Goal: Transaction & Acquisition: Obtain resource

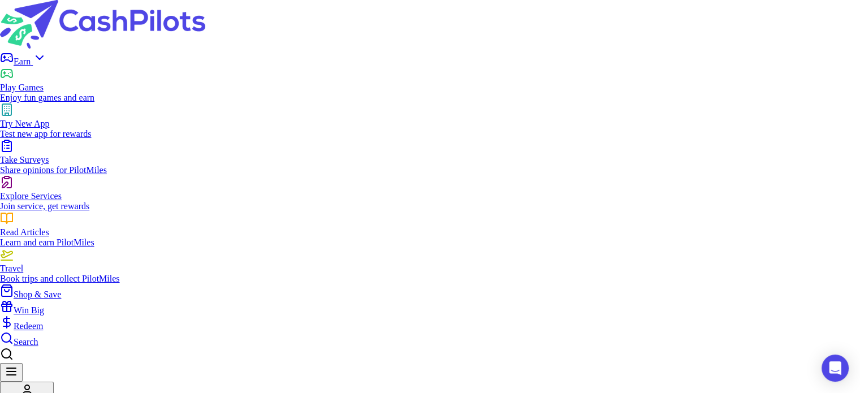
click at [308, 83] on div "Play Games" at bounding box center [430, 88] width 860 height 10
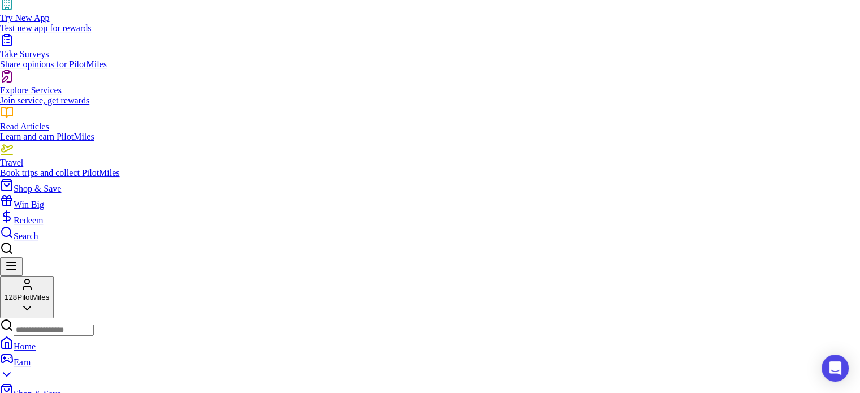
scroll to position [113, 0]
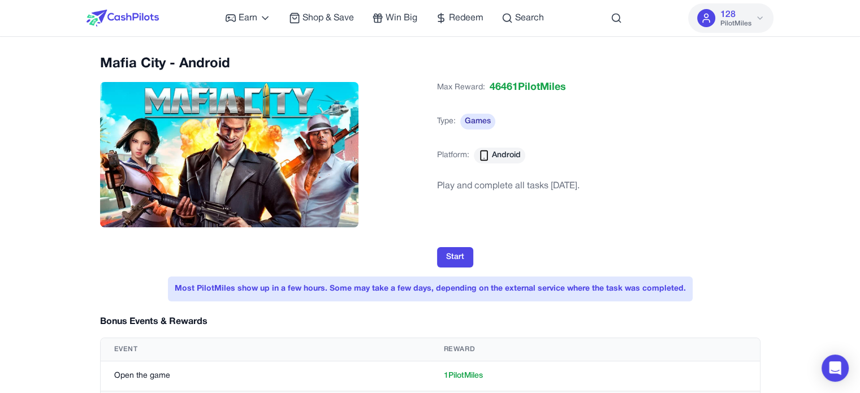
click at [735, 159] on div "Max Reward: 46461 PilotMiles Type: Games Platform: Android" at bounding box center [598, 126] width 323 height 102
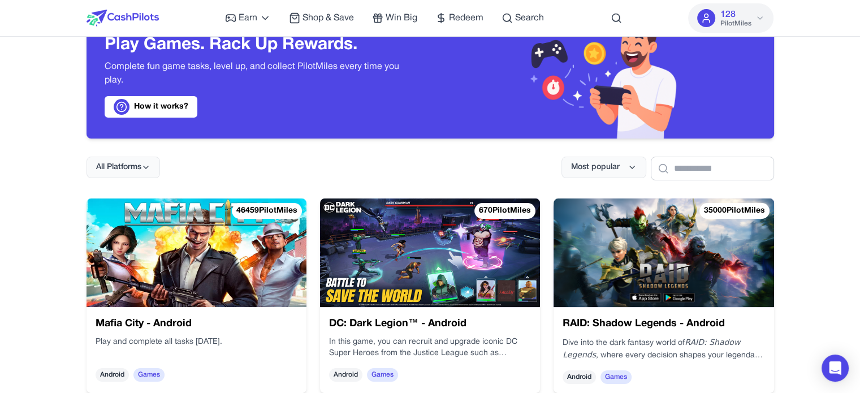
scroll to position [113, 0]
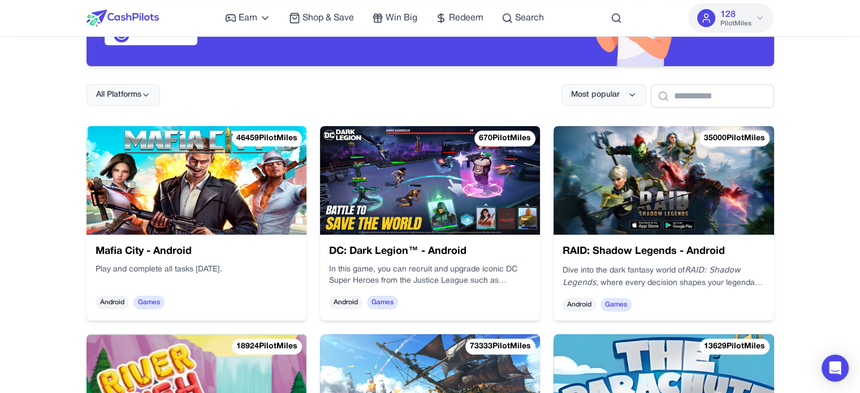
click at [418, 151] on img at bounding box center [430, 180] width 220 height 109
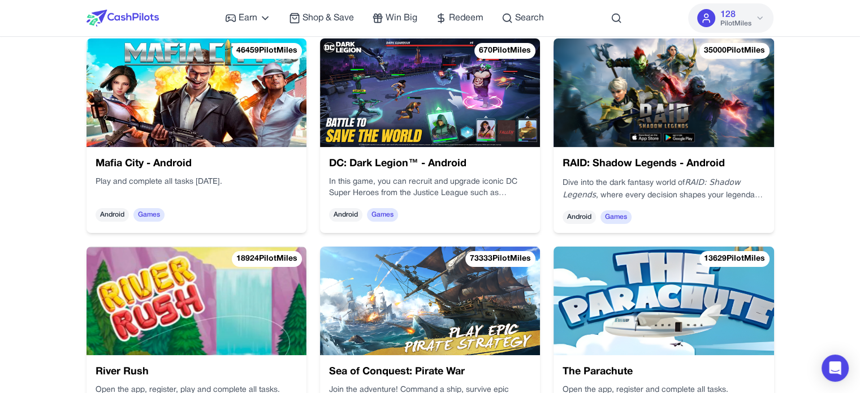
scroll to position [184, 0]
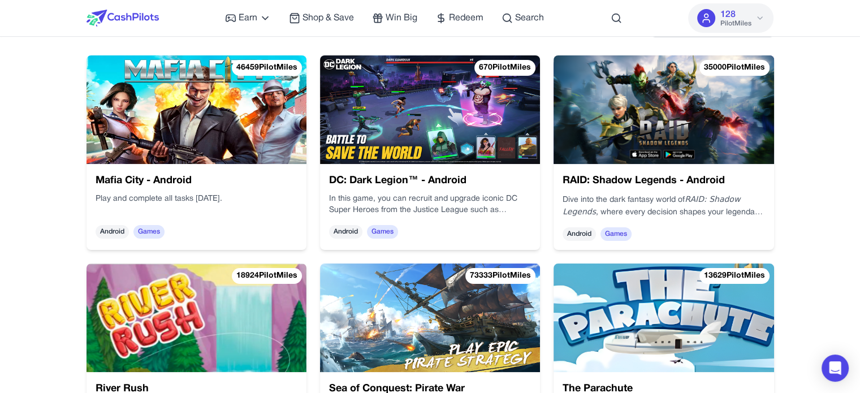
click at [637, 119] on img at bounding box center [664, 109] width 220 height 109
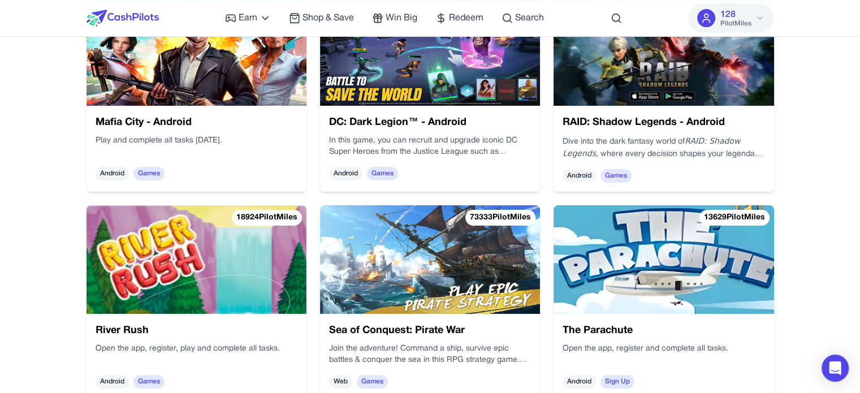
scroll to position [297, 0]
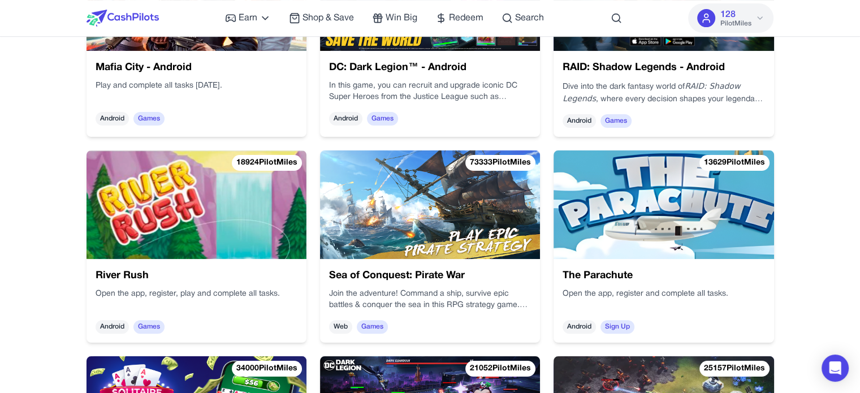
click at [205, 196] on img at bounding box center [197, 204] width 220 height 109
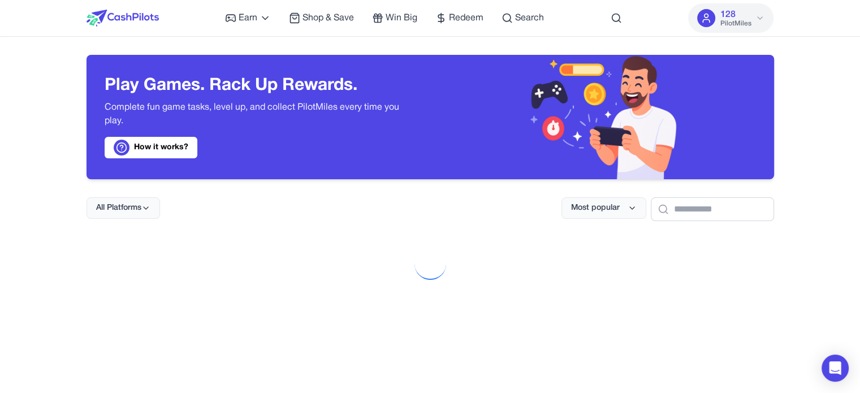
scroll to position [481, 0]
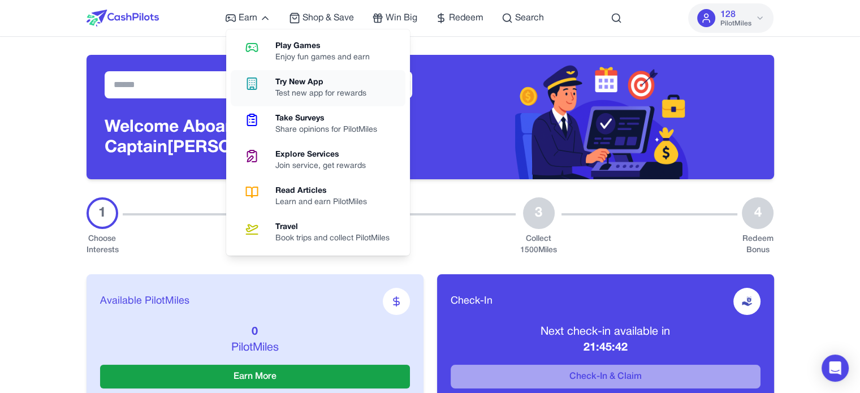
click at [329, 82] on div "Try New App" at bounding box center [325, 82] width 100 height 11
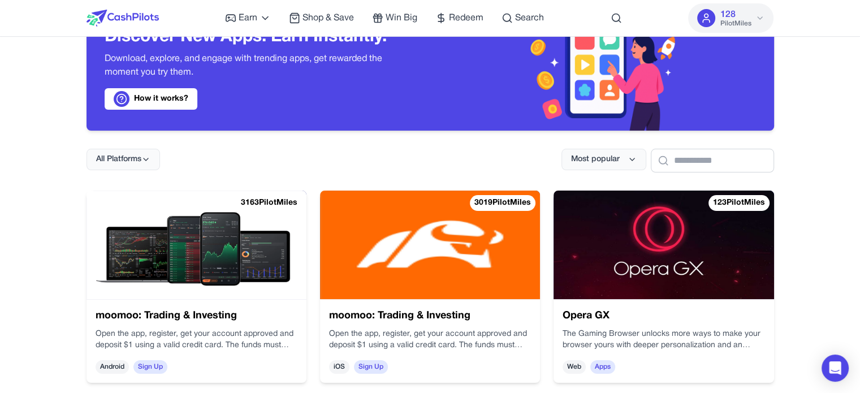
scroll to position [113, 0]
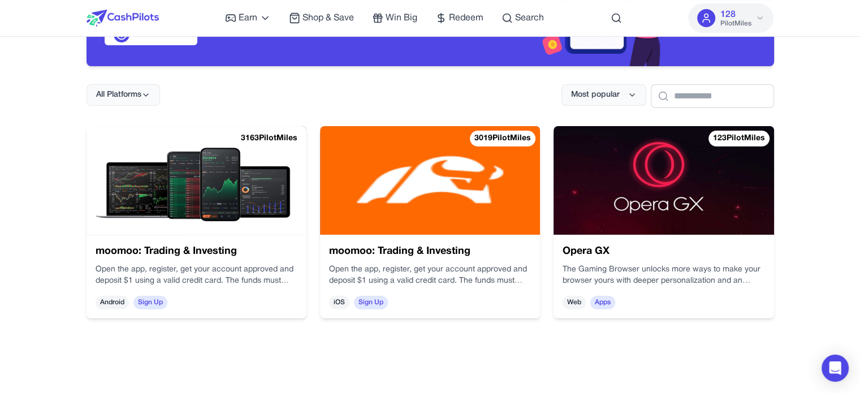
click at [235, 178] on img at bounding box center [197, 180] width 220 height 109
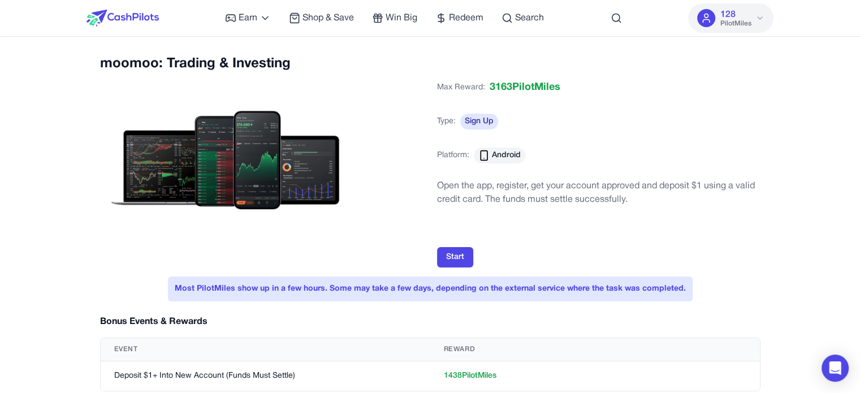
scroll to position [297, 0]
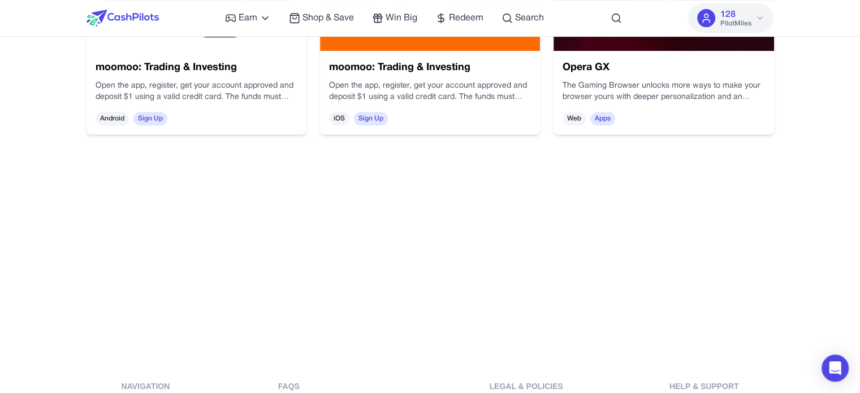
click at [411, 95] on div "Open the app, register, get your account approved and deposit $1 using a valid …" at bounding box center [430, 91] width 202 height 23
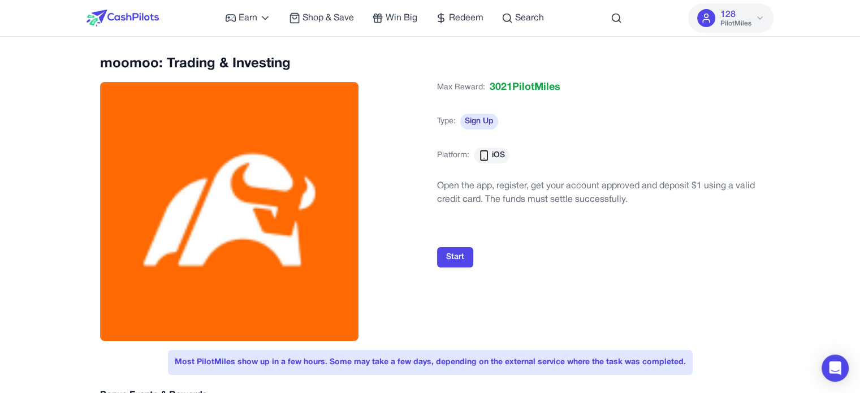
scroll to position [297, 0]
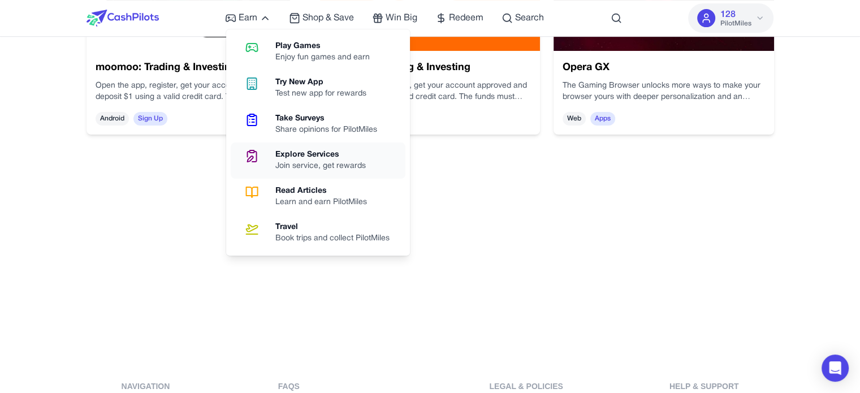
click at [323, 159] on div "Explore Services" at bounding box center [325, 154] width 100 height 11
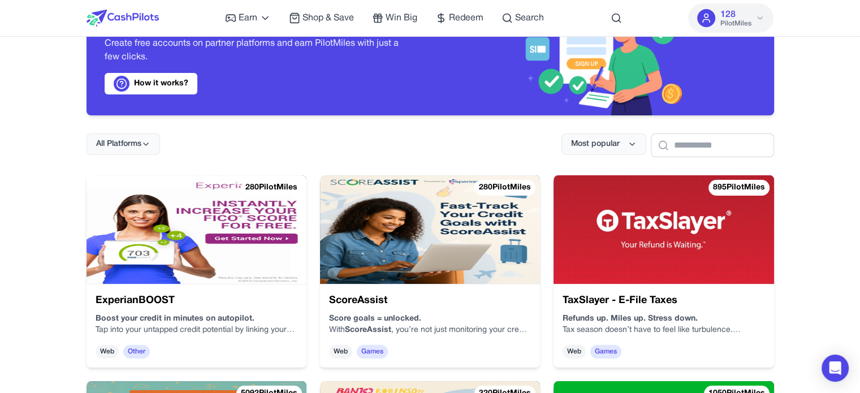
scroll to position [113, 0]
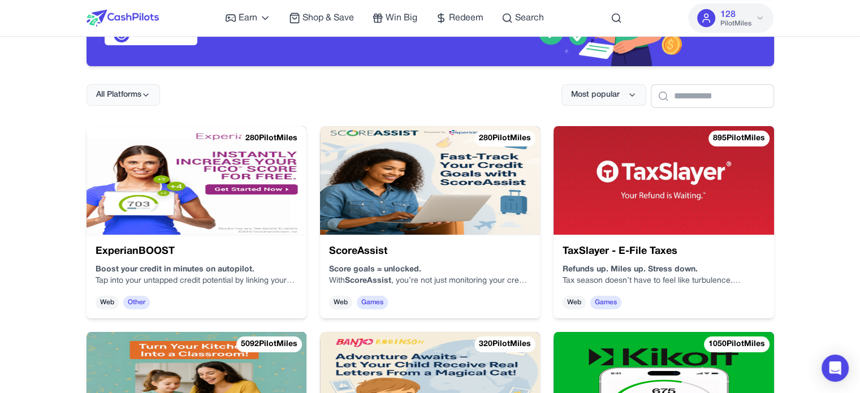
click at [271, 153] on img at bounding box center [197, 180] width 220 height 109
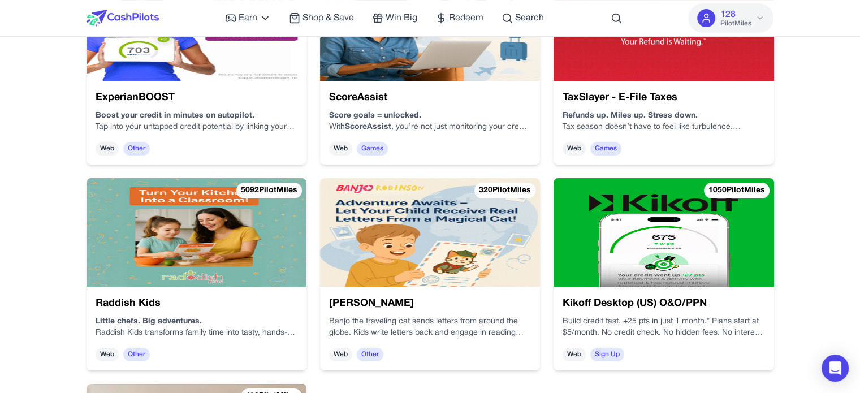
scroll to position [240, 0]
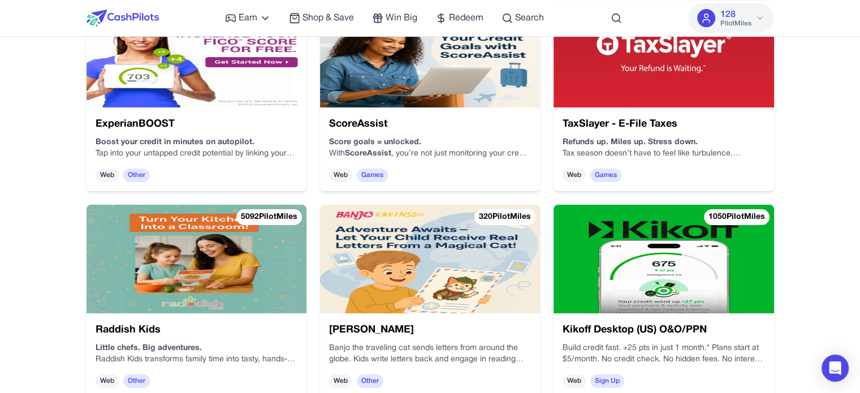
click at [398, 81] on img at bounding box center [430, 53] width 220 height 109
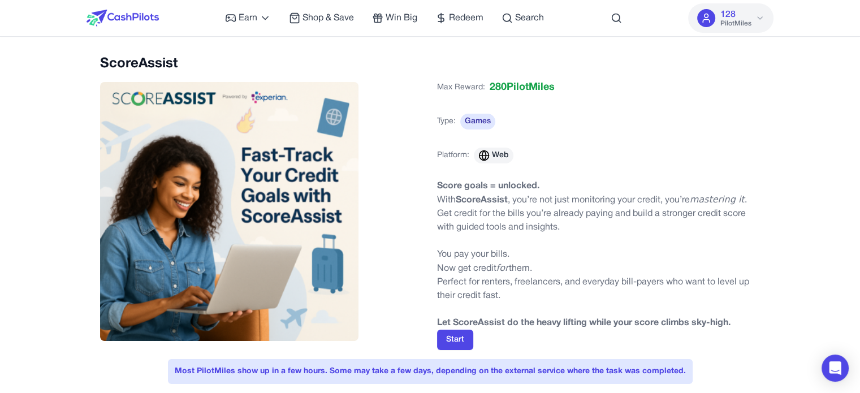
scroll to position [425, 0]
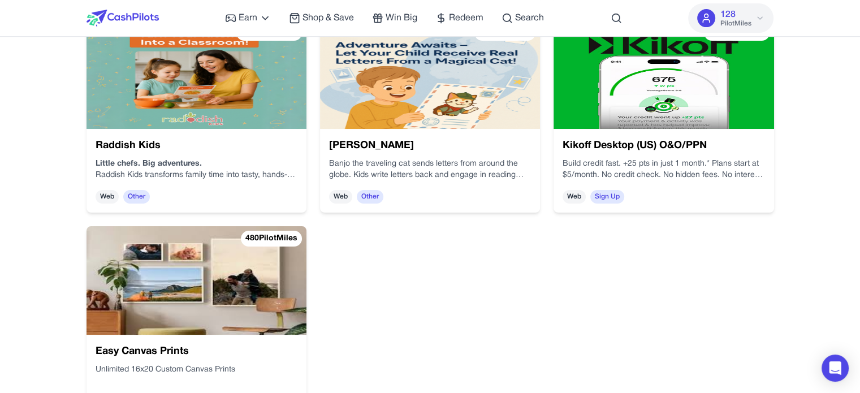
click at [847, 158] on div "Earn Play Games Enjoy fun games and earn Try New App Test new app for rewards T…" at bounding box center [430, 145] width 860 height 1141
click at [684, 101] on img at bounding box center [664, 74] width 220 height 109
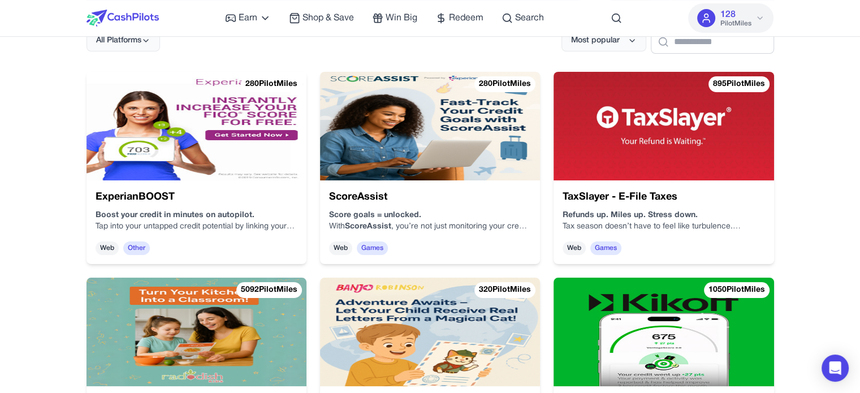
scroll to position [125, 0]
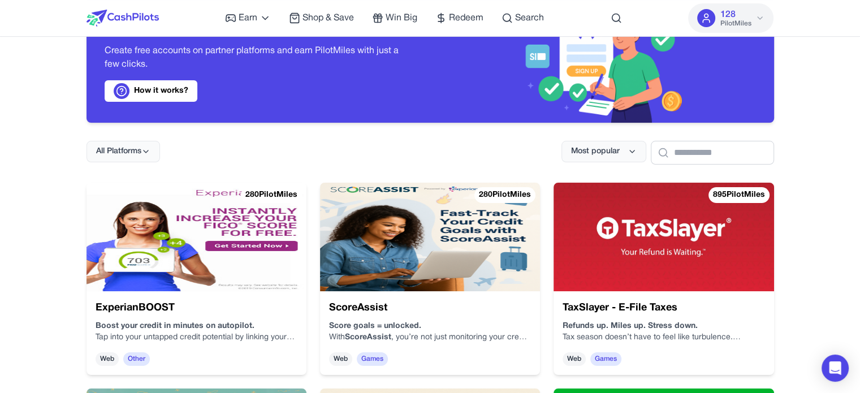
scroll to position [0, 0]
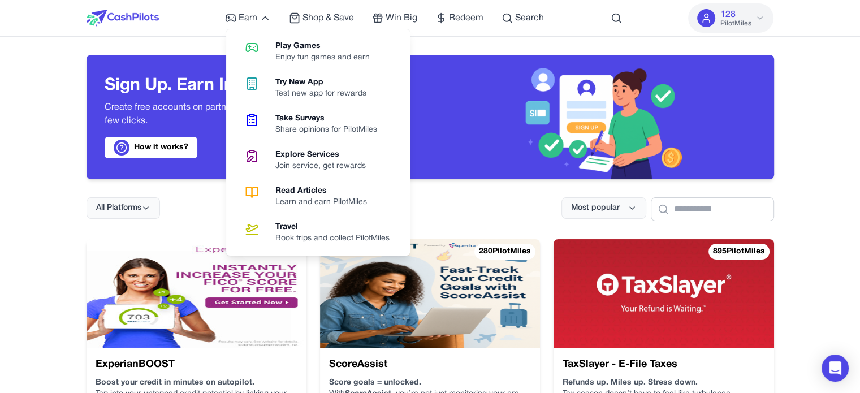
click at [269, 45] on link "Play Games Enjoy fun games and earn" at bounding box center [318, 52] width 175 height 36
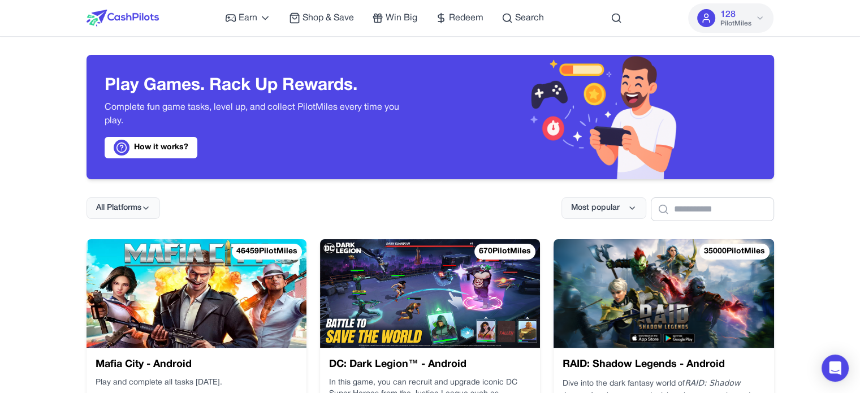
click at [122, 4] on div at bounding box center [123, 18] width 72 height 36
click at [125, 6] on div at bounding box center [123, 18] width 72 height 36
click at [132, 15] on img at bounding box center [123, 18] width 72 height 17
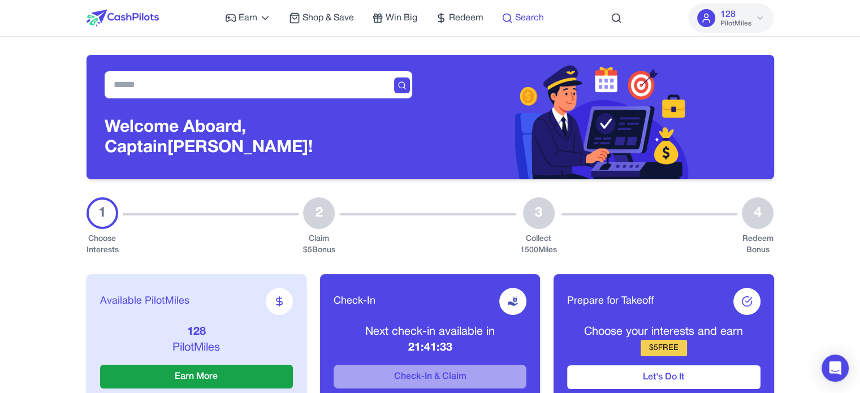
click at [540, 19] on span "Search" at bounding box center [529, 18] width 29 height 14
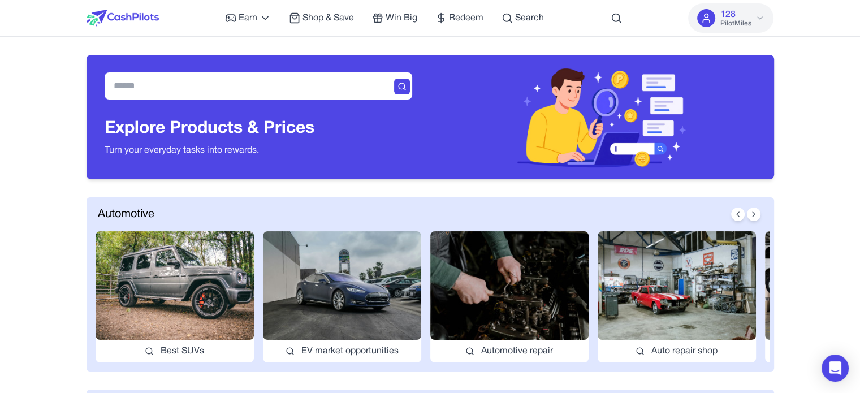
click at [170, 13] on div "Earn Play Games Enjoy fun games and earn Try New App Test new app for rewards T…" at bounding box center [431, 18] width 688 height 36
click at [161, 20] on div "Earn Play Games Enjoy fun games and earn Try New App Test new app for rewards T…" at bounding box center [431, 18] width 688 height 36
click at [158, 20] on img at bounding box center [123, 18] width 72 height 17
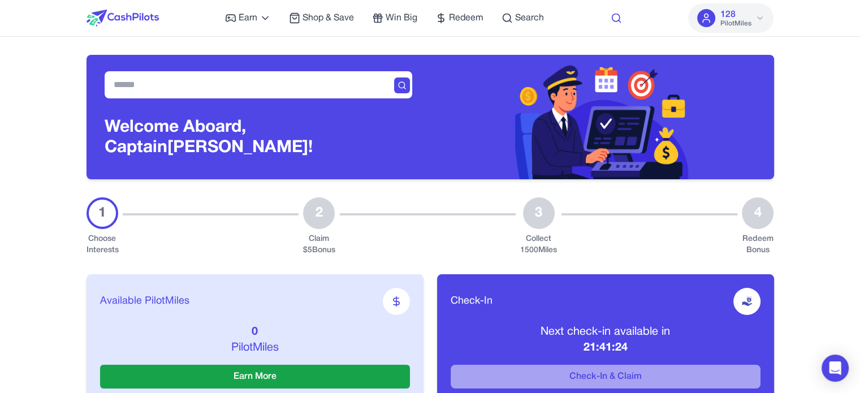
click at [613, 21] on icon at bounding box center [616, 17] width 11 height 11
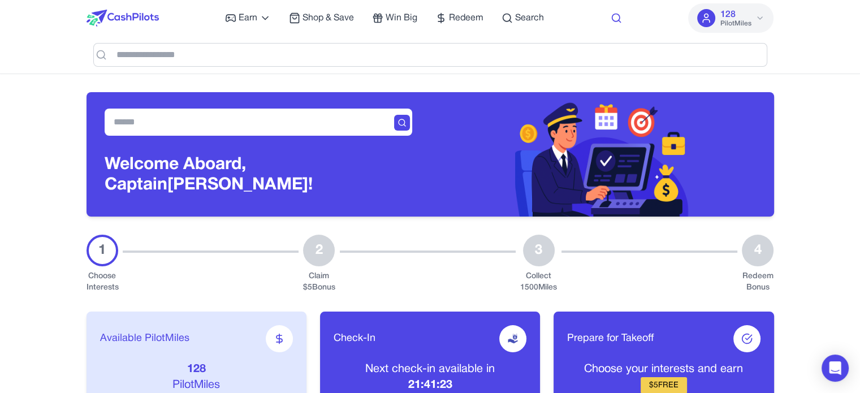
click at [616, 18] on icon at bounding box center [616, 17] width 11 height 11
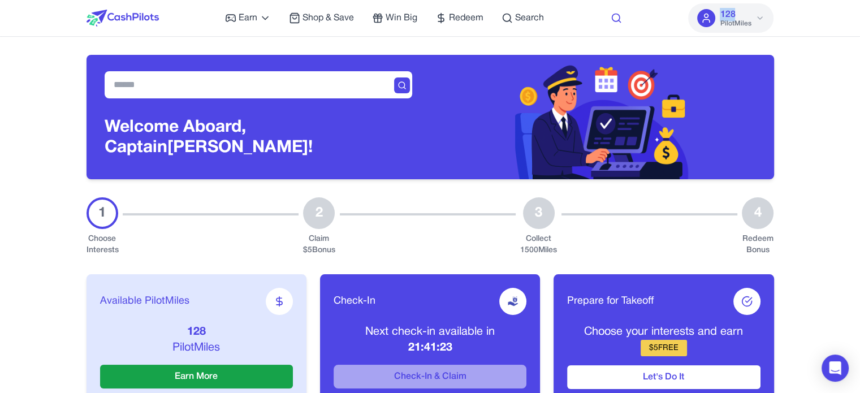
click at [616, 18] on icon at bounding box center [616, 17] width 11 height 11
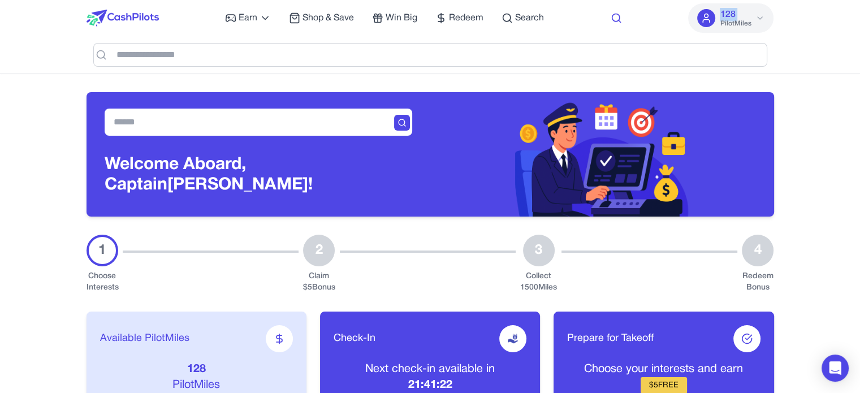
click at [616, 18] on icon at bounding box center [616, 17] width 11 height 11
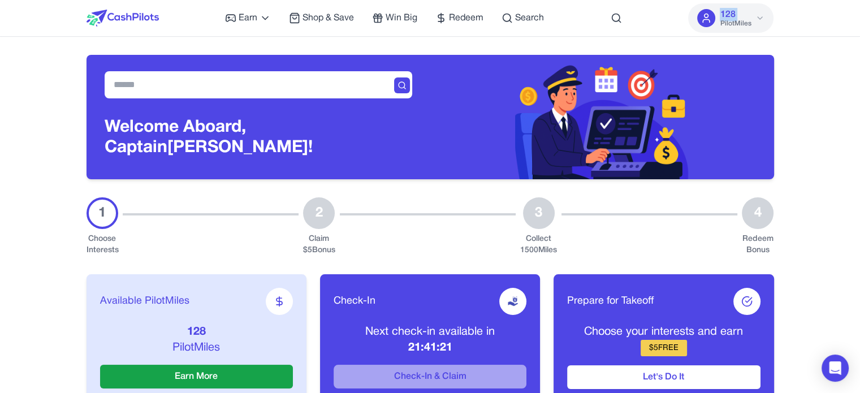
click at [733, 22] on span "PilotMiles" at bounding box center [735, 23] width 31 height 9
click at [757, 19] on icon at bounding box center [760, 18] width 9 height 9
click at [796, 32] on nav "Earn Play Games Enjoy fun games and earn Try New App Test new app for rewards T…" at bounding box center [430, 18] width 860 height 37
